Goal: Find specific page/section: Find specific page/section

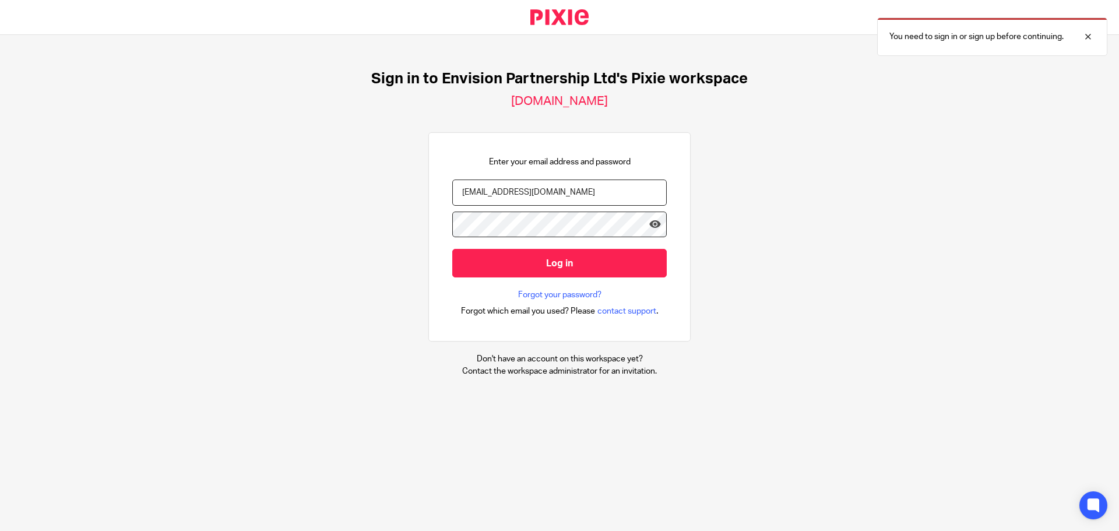
type input "[EMAIL_ADDRESS][DOMAIN_NAME]"
click at [452, 249] on input "Log in" at bounding box center [559, 263] width 214 height 29
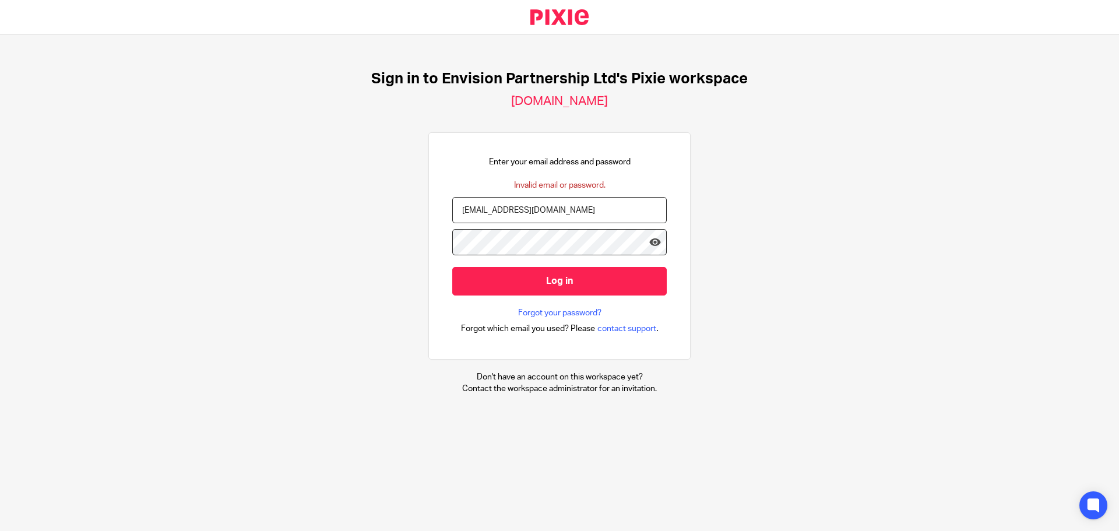
click at [452, 267] on input "Log in" at bounding box center [559, 281] width 214 height 29
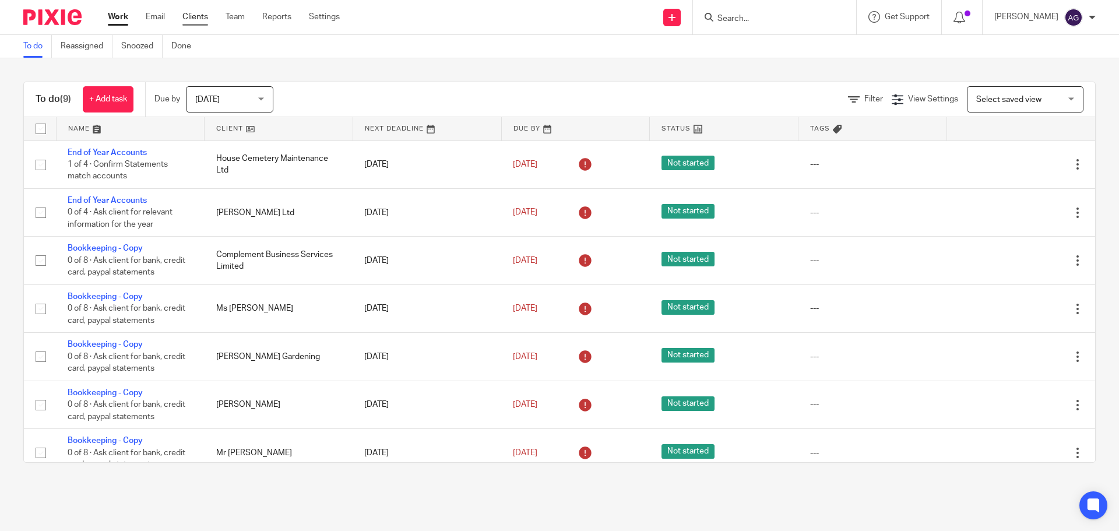
click at [202, 16] on link "Clients" at bounding box center [195, 17] width 26 height 12
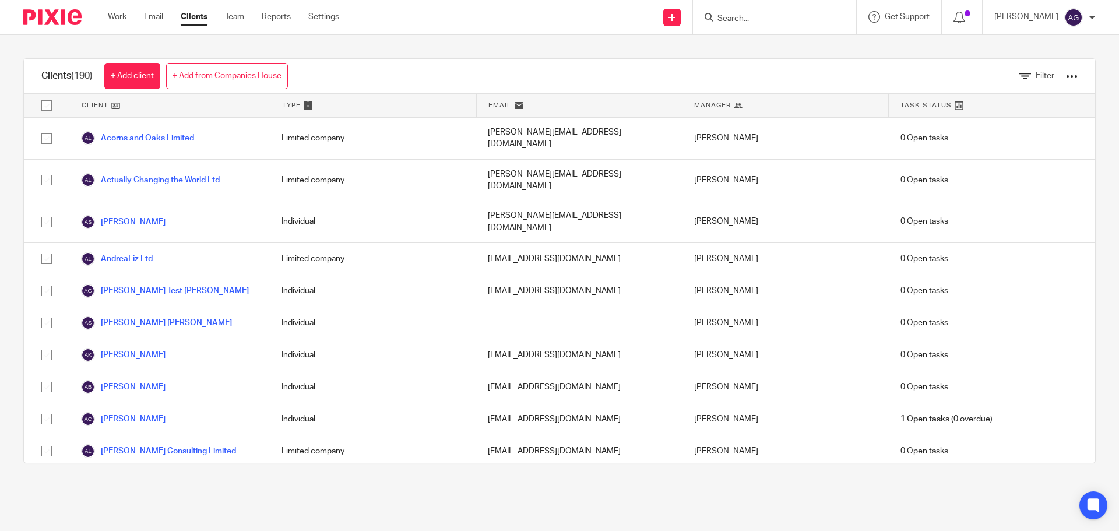
click at [764, 15] on input "Search" at bounding box center [768, 19] width 105 height 10
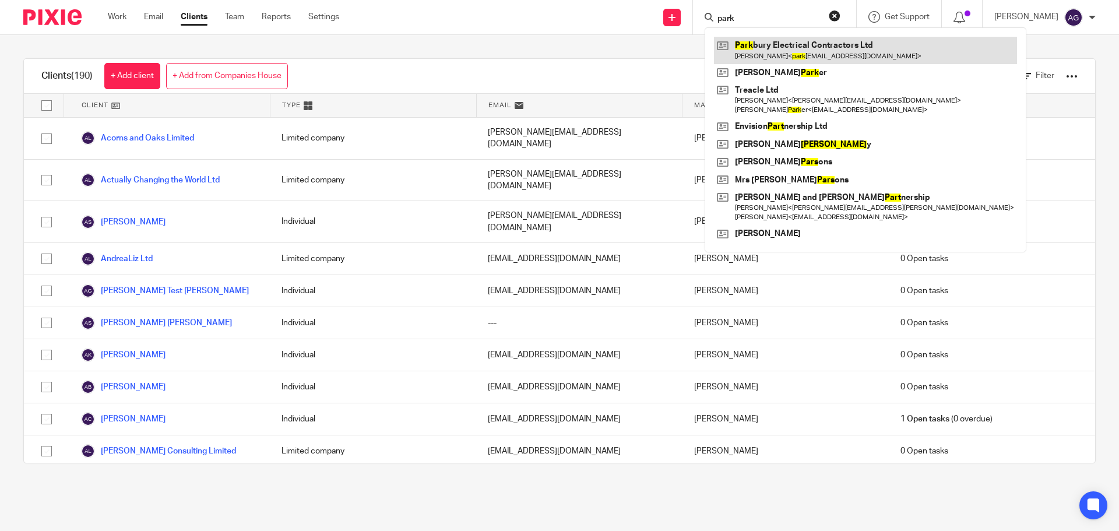
type input "park"
click at [826, 51] on link at bounding box center [865, 50] width 303 height 27
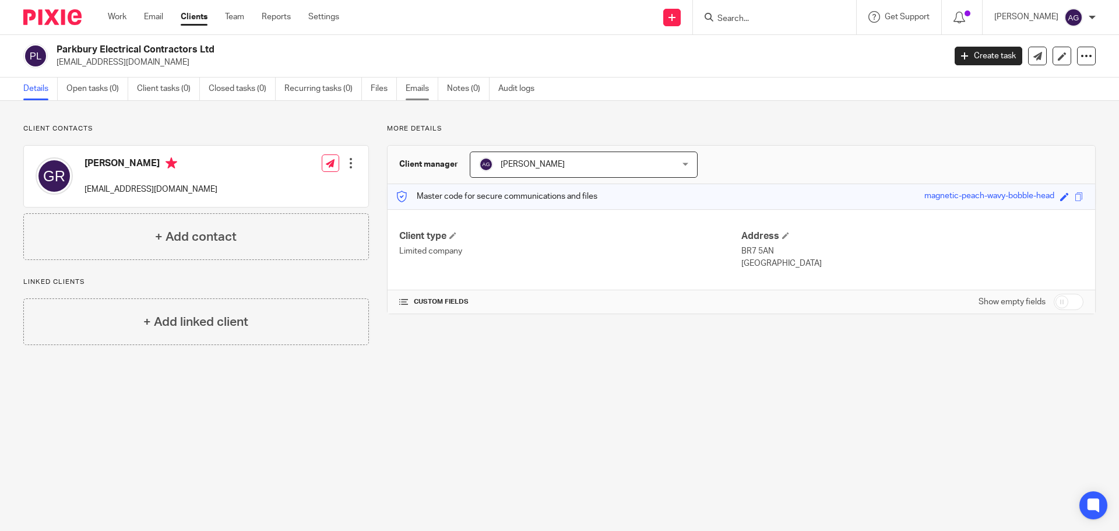
click at [414, 91] on link "Emails" at bounding box center [422, 88] width 33 height 23
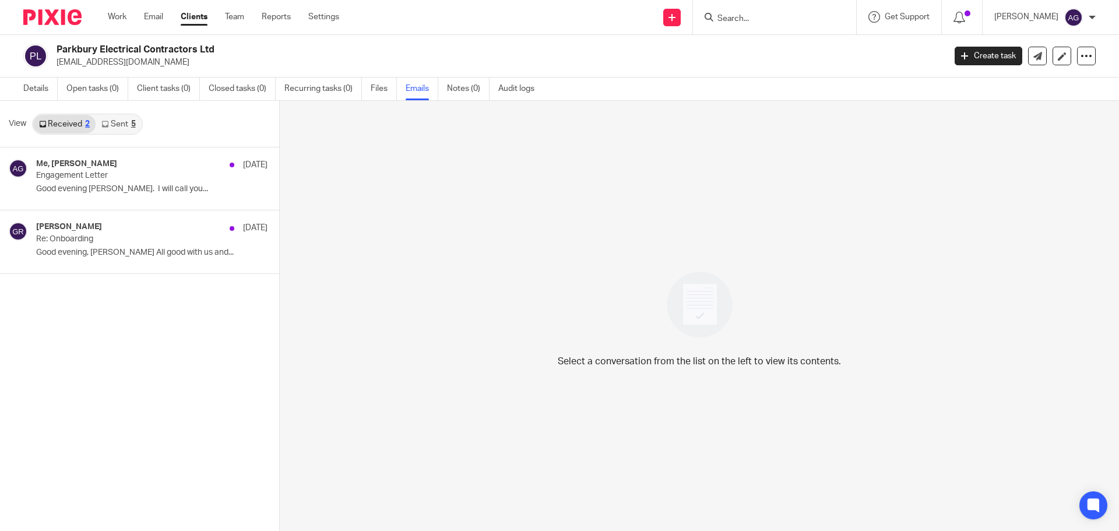
click at [123, 122] on link "Sent 5" at bounding box center [118, 124] width 45 height 19
